Goal: Find specific page/section: Find specific page/section

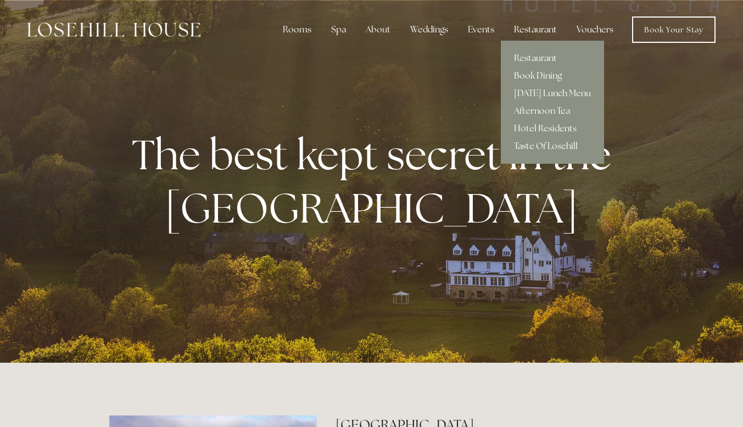
click at [531, 29] on div "Restaurant" at bounding box center [535, 30] width 60 height 22
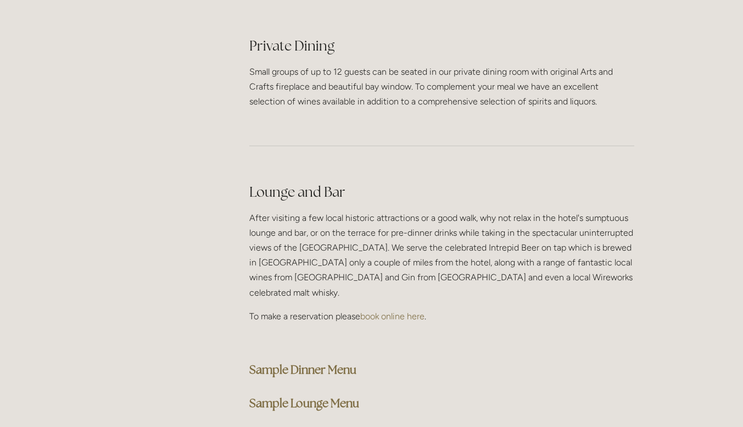
scroll to position [2625, 0]
click at [406, 385] on div "Lounge and Bar After visiting a few local historic attractions or a good walk, …" at bounding box center [442, 297] width 404 height 250
click at [351, 395] on strong "Sample Lounge Menu" at bounding box center [304, 402] width 110 height 15
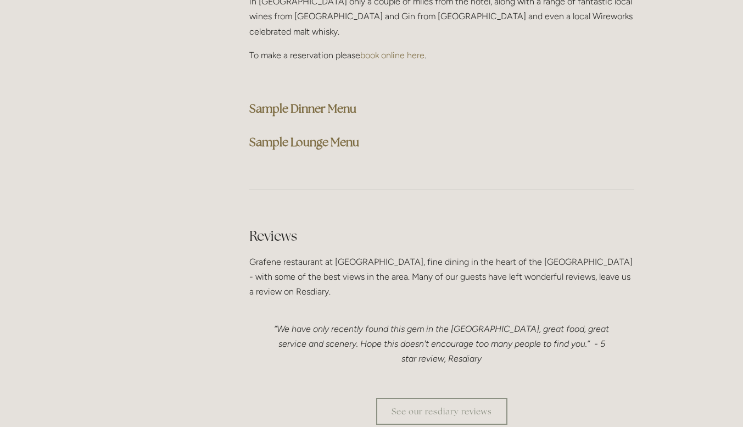
scroll to position [2887, 0]
